Goal: Navigation & Orientation: Find specific page/section

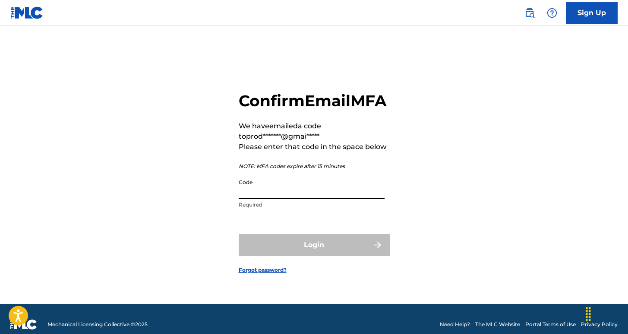
click at [318, 195] on input "Code" at bounding box center [312, 186] width 146 height 25
paste input "774751"
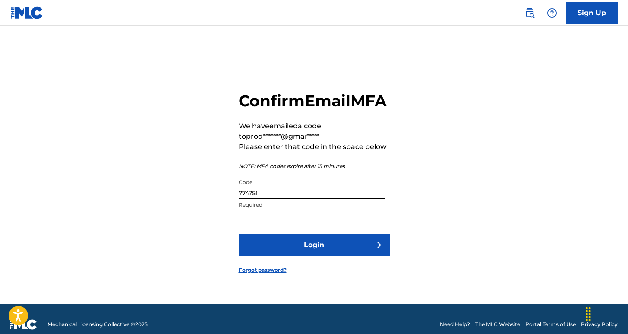
type input "774751"
click at [339, 255] on button "Login" at bounding box center [314, 245] width 151 height 22
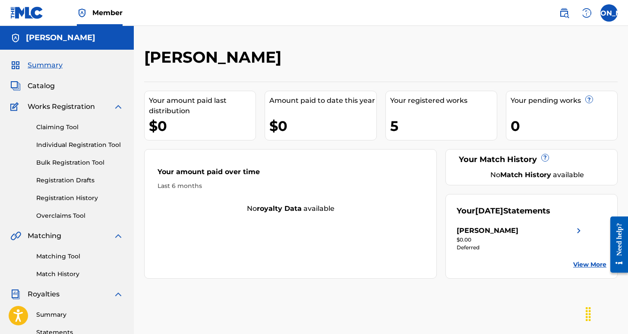
click at [42, 68] on span "Summary" at bounding box center [45, 65] width 35 height 10
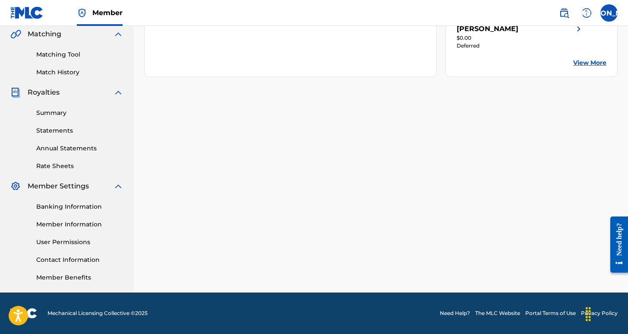
scroll to position [201, 0]
click at [71, 207] on link "Banking Information" at bounding box center [79, 206] width 87 height 9
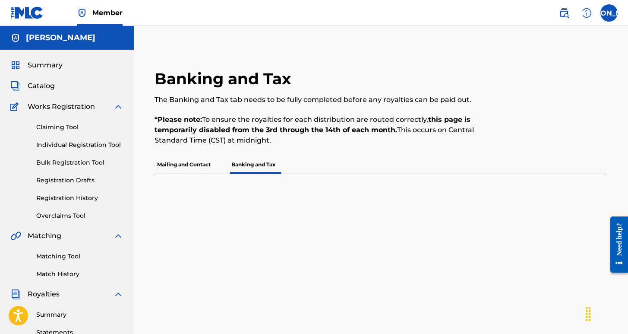
click at [209, 161] on p "Mailing and Contact" at bounding box center [183, 164] width 59 height 18
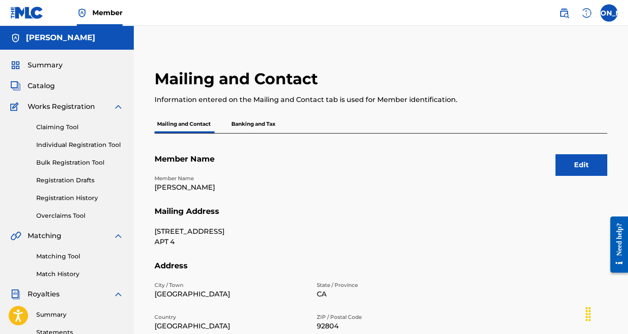
click at [270, 129] on p "Banking and Tax" at bounding box center [253, 124] width 49 height 18
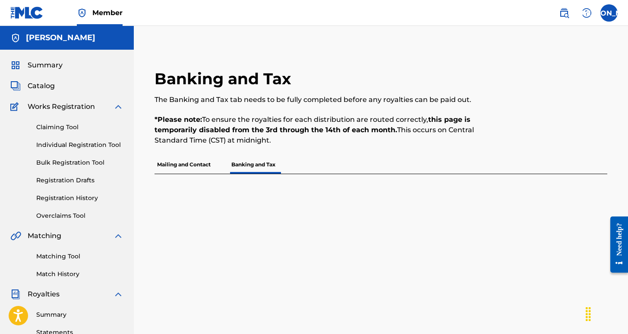
click at [60, 64] on span "Summary" at bounding box center [45, 65] width 35 height 10
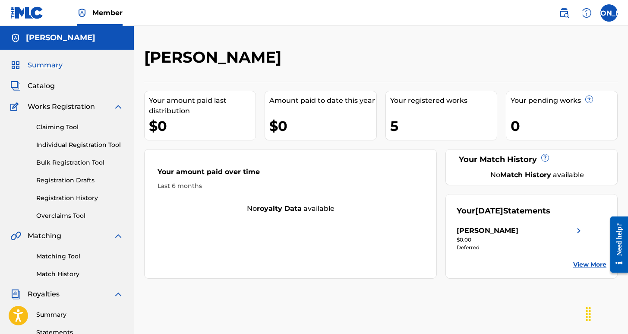
click at [57, 85] on div "Catalog" at bounding box center [66, 86] width 113 height 10
click at [46, 85] on span "Catalog" at bounding box center [41, 86] width 27 height 10
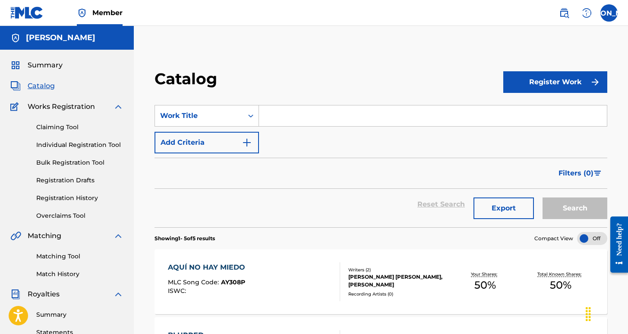
click at [62, 65] on span "Summary" at bounding box center [45, 65] width 35 height 10
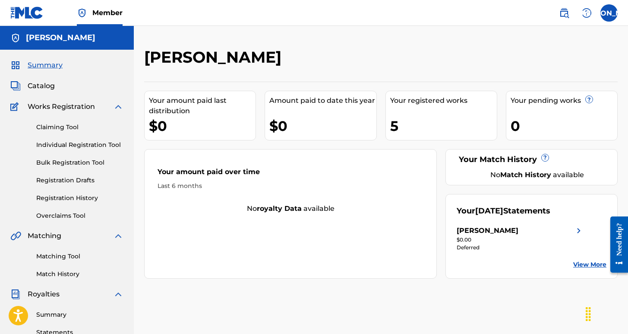
click at [81, 220] on div "Summary Catalog Works Registration Claiming Tool Individual Registration Tool B…" at bounding box center [67, 272] width 134 height 444
click at [81, 216] on link "Overclaims Tool" at bounding box center [79, 215] width 87 height 9
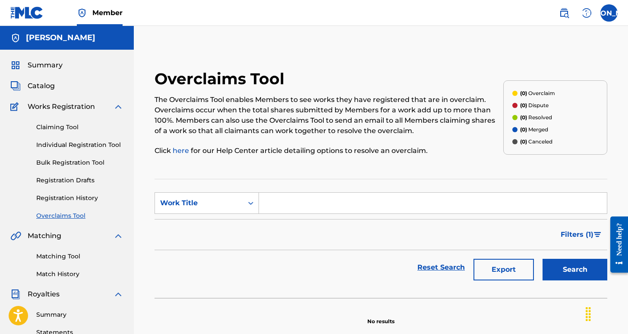
click at [82, 198] on link "Registration History" at bounding box center [79, 197] width 87 height 9
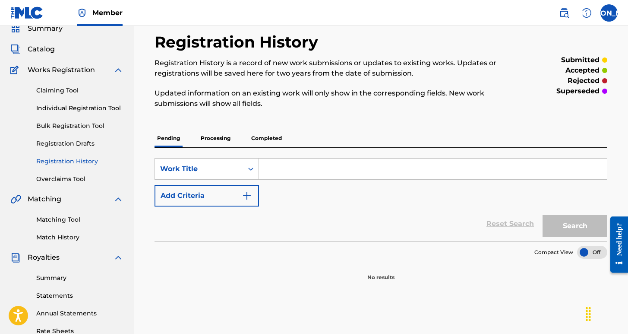
scroll to position [40, 0]
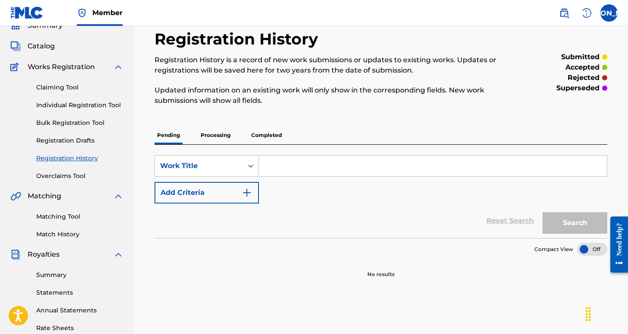
click at [73, 142] on link "Registration Drafts" at bounding box center [79, 140] width 87 height 9
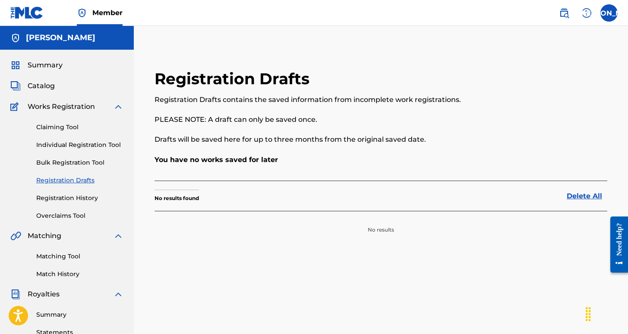
click at [73, 162] on link "Bulk Registration Tool" at bounding box center [79, 162] width 87 height 9
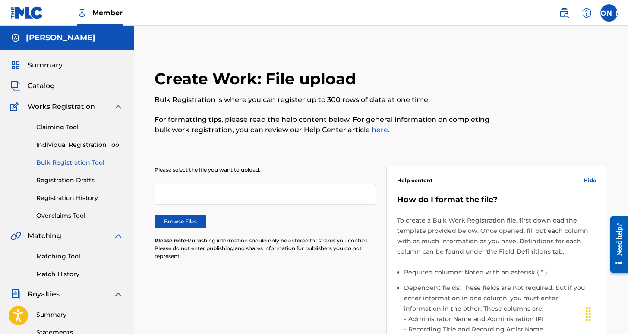
click at [85, 151] on div "Claiming Tool Individual Registration Tool Bulk Registration Tool Registration …" at bounding box center [66, 166] width 113 height 108
click at [96, 146] on link "Individual Registration Tool" at bounding box center [79, 144] width 87 height 9
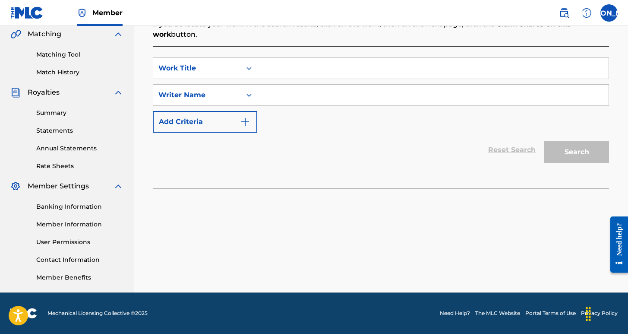
scroll to position [201, 0]
click at [89, 258] on link "Contact Information" at bounding box center [79, 259] width 87 height 9
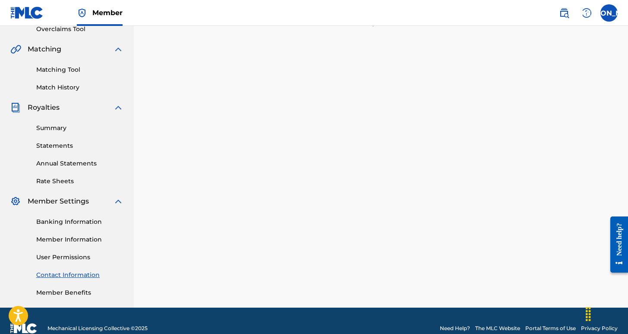
scroll to position [201, 0]
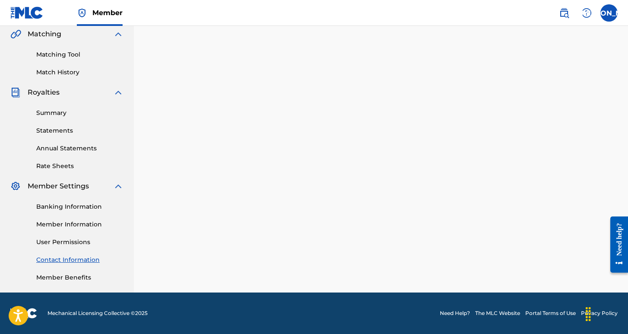
click at [81, 276] on link "Member Benefits" at bounding box center [79, 277] width 87 height 9
